Goal: Transaction & Acquisition: Purchase product/service

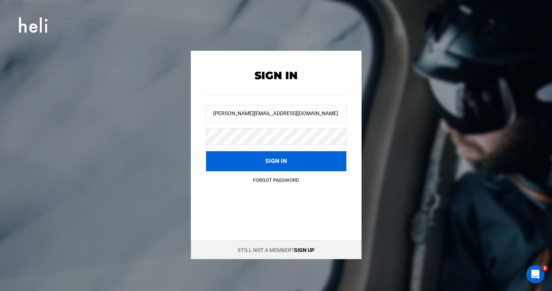
type input "[PERSON_NAME][EMAIL_ADDRESS][DOMAIN_NAME]"
click at [276, 161] on button "Sign in" at bounding box center [276, 161] width 140 height 20
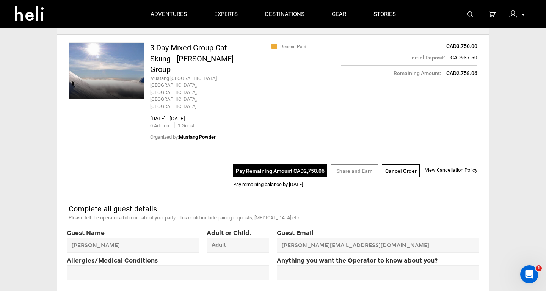
scroll to position [94, 0]
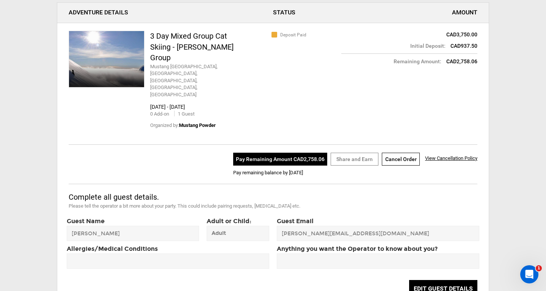
click at [275, 153] on button "Pay Remaining Amount CAD2,758.06" at bounding box center [280, 159] width 94 height 13
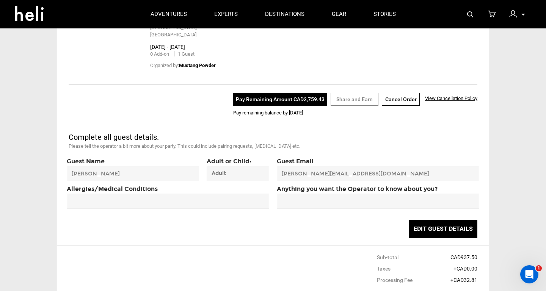
scroll to position [91, 0]
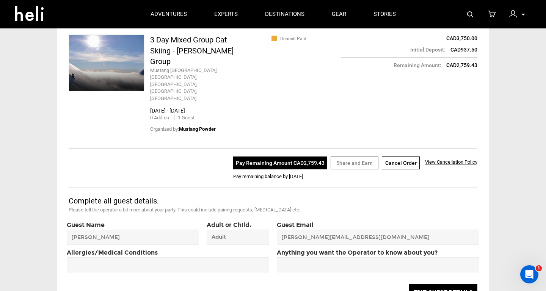
click at [309, 157] on button "Pay Remaining Amount CAD2,759.43" at bounding box center [280, 163] width 94 height 13
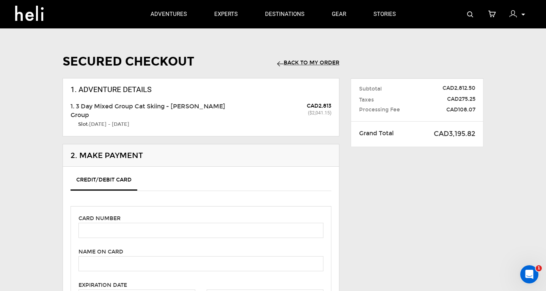
click at [457, 108] on span "CAD108.07" at bounding box center [455, 110] width 42 height 8
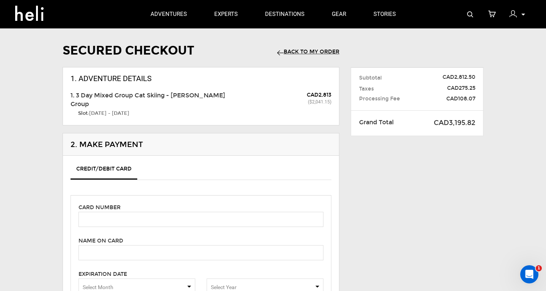
scroll to position [13, 0]
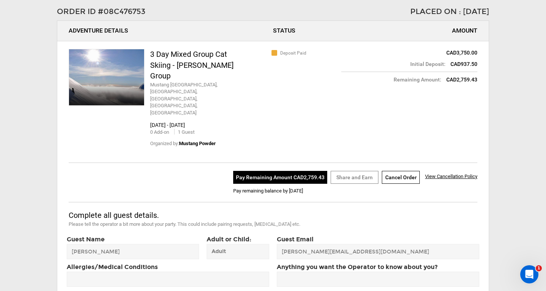
scroll to position [182, 0]
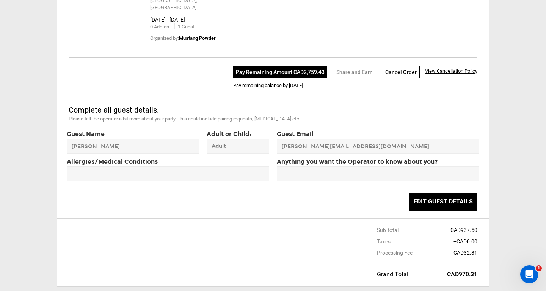
click at [264, 66] on button "Pay Remaining Amount CAD2,759.43" at bounding box center [280, 72] width 94 height 13
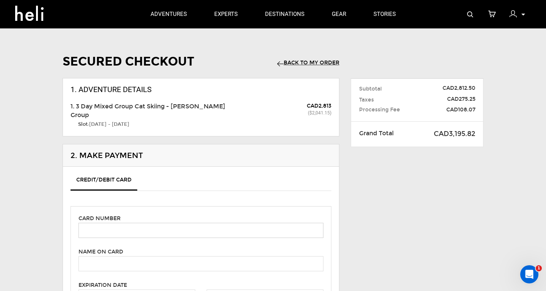
click at [118, 231] on input "text" at bounding box center [201, 230] width 245 height 15
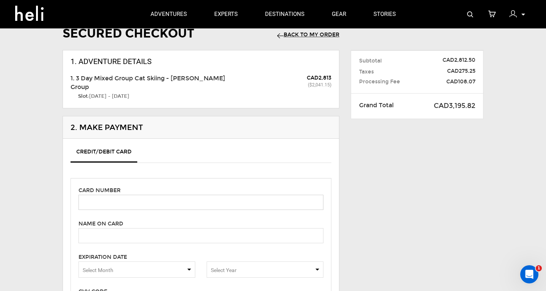
scroll to position [46, 0]
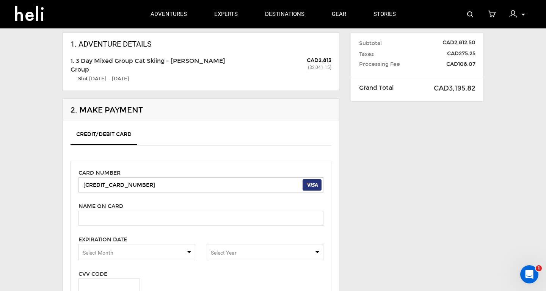
type input "[CREDIT_CARD_NUMBER]"
type input "[PERSON_NAME] and [PERSON_NAME]"
type input "411"
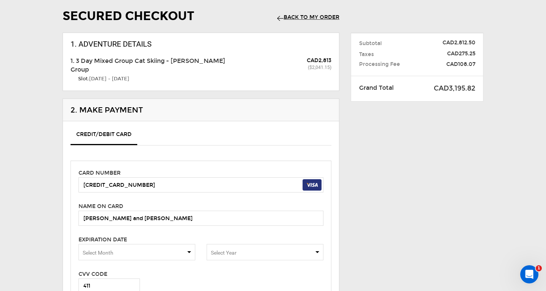
scroll to position [216, 0]
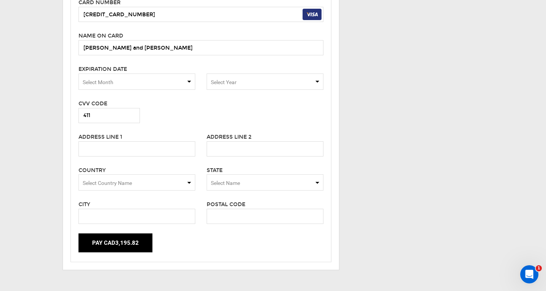
click at [123, 75] on span "Select Month" at bounding box center [137, 82] width 117 height 16
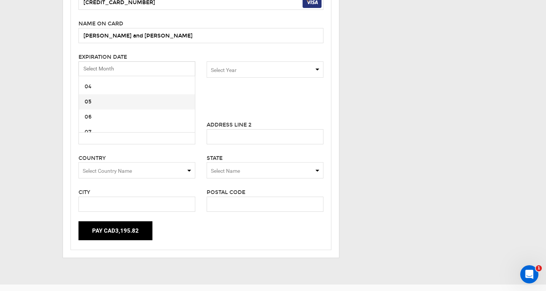
scroll to position [53, 0]
click at [94, 107] on span "06" at bounding box center [137, 108] width 116 height 15
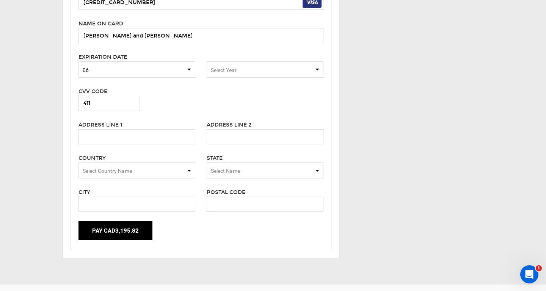
click at [231, 67] on span "Select Year" at bounding box center [224, 70] width 26 height 6
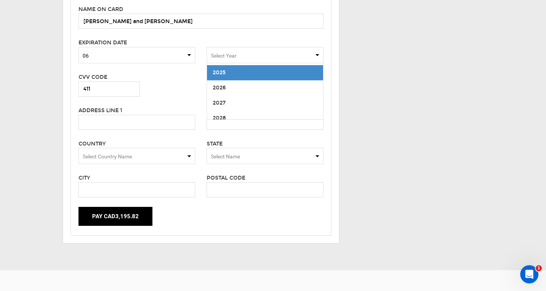
scroll to position [49, 0]
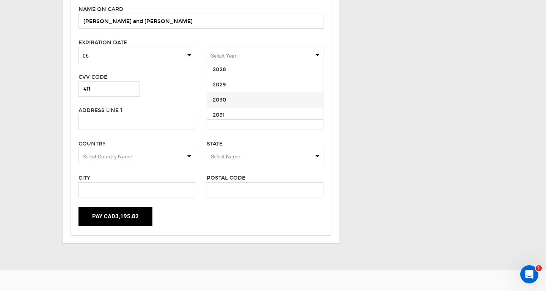
click at [221, 97] on span "2030" at bounding box center [220, 100] width 14 height 6
click at [136, 116] on input "text" at bounding box center [137, 122] width 117 height 15
type input "[STREET_ADDRESS]"
click at [93, 154] on span "Select Country Name" at bounding box center [107, 157] width 49 height 6
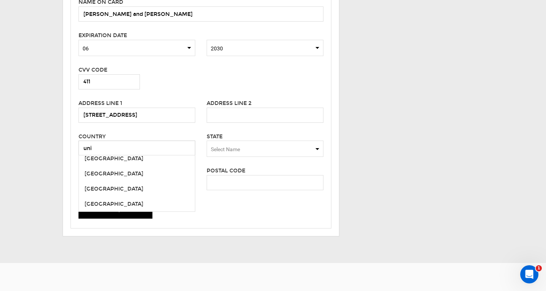
scroll to position [52, 0]
type input "uni"
click at [122, 184] on span "[GEOGRAPHIC_DATA]" at bounding box center [137, 188] width 116 height 15
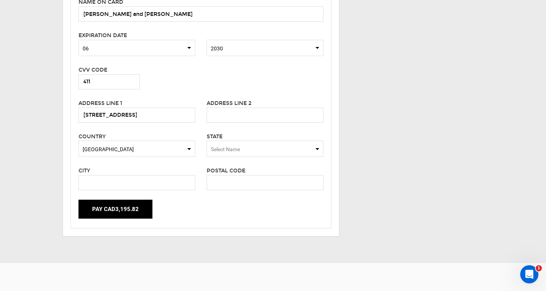
click at [218, 143] on span "Select Name" at bounding box center [265, 149] width 117 height 16
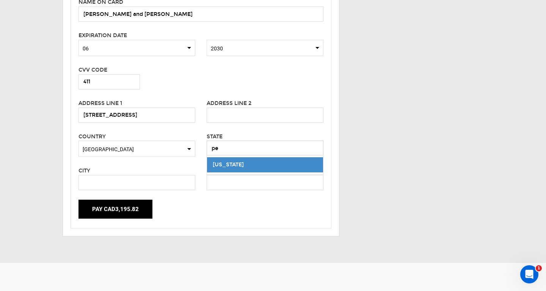
type input "pe"
click at [228, 169] on span "[US_STATE]" at bounding box center [265, 164] width 116 height 15
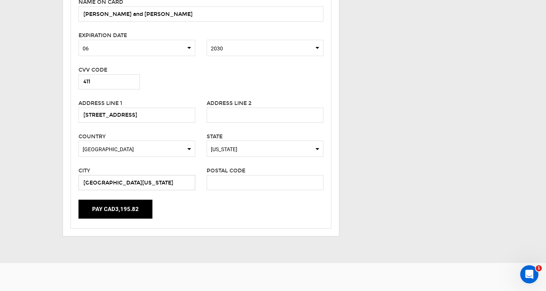
type input "[GEOGRAPHIC_DATA][US_STATE]"
type input "P"
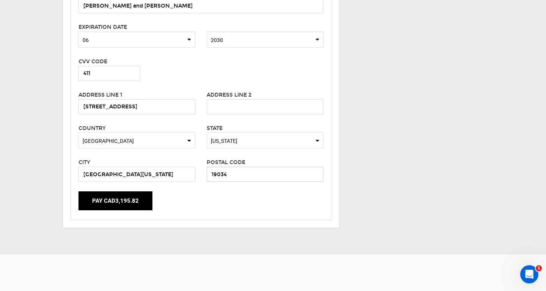
scroll to position [262, 0]
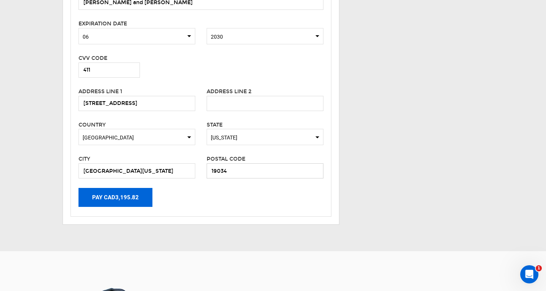
type input "19034"
click at [110, 193] on button "Pay CAD3,195.82" at bounding box center [116, 197] width 74 height 19
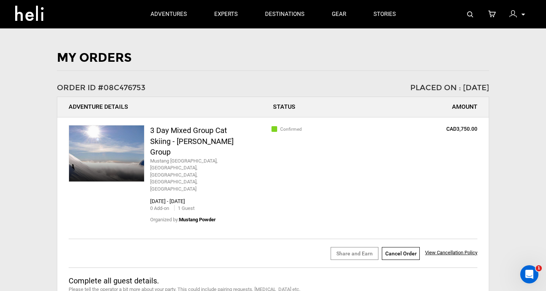
scroll to position [16, 0]
